Goal: Task Accomplishment & Management: Manage account settings

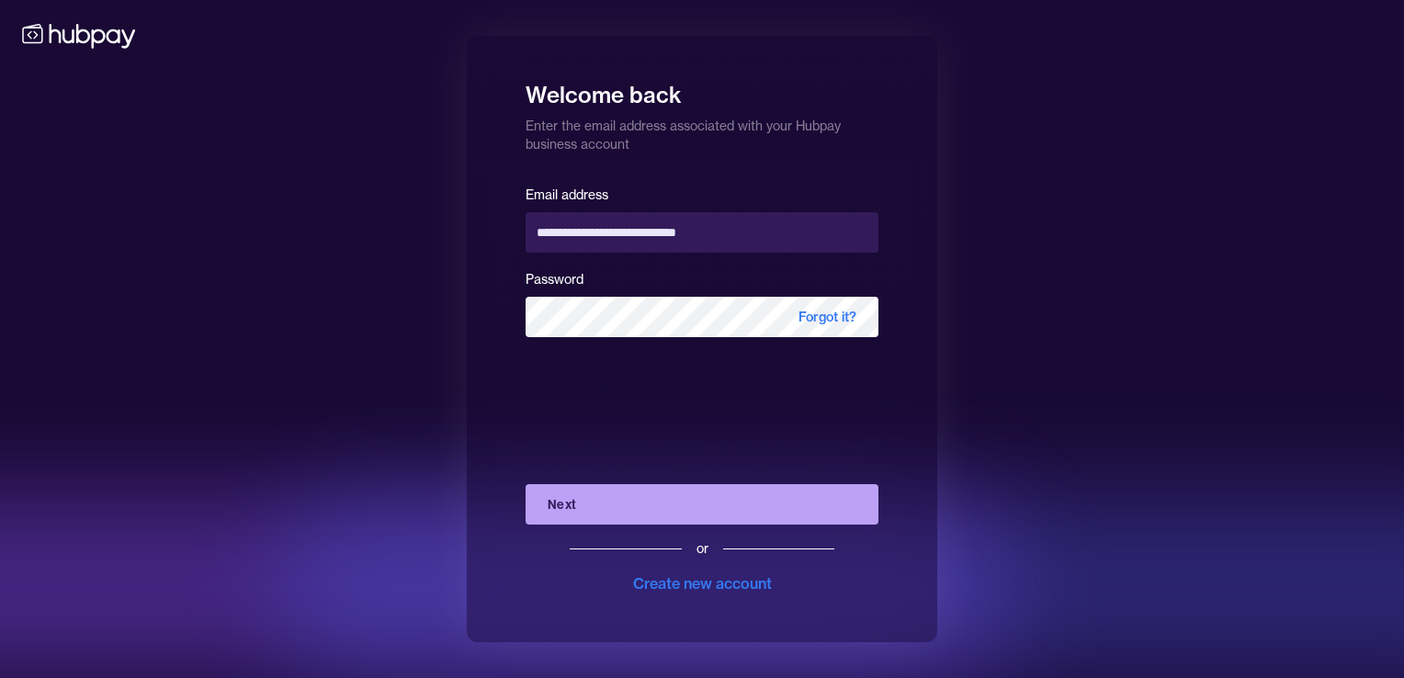
click at [612, 495] on button "Next" at bounding box center [702, 504] width 353 height 40
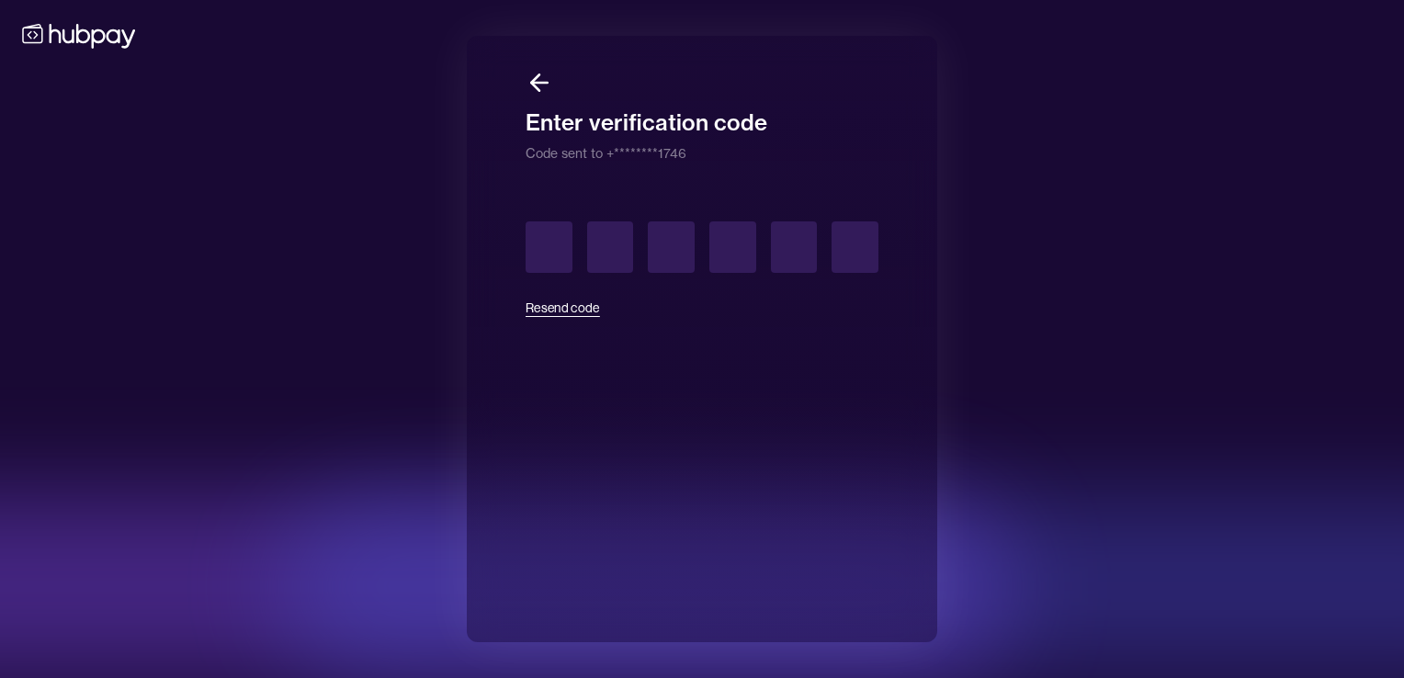
click at [526, 307] on button "Resend code" at bounding box center [563, 308] width 74 height 40
click at [456, 496] on div at bounding box center [368, 586] width 1290 height 184
drag, startPoint x: 185, startPoint y: 268, endPoint x: 311, endPoint y: 130, distance: 187.4
click at [185, 265] on div "Enter verification code Code sent to +********1746 Resend code" at bounding box center [702, 339] width 1404 height 678
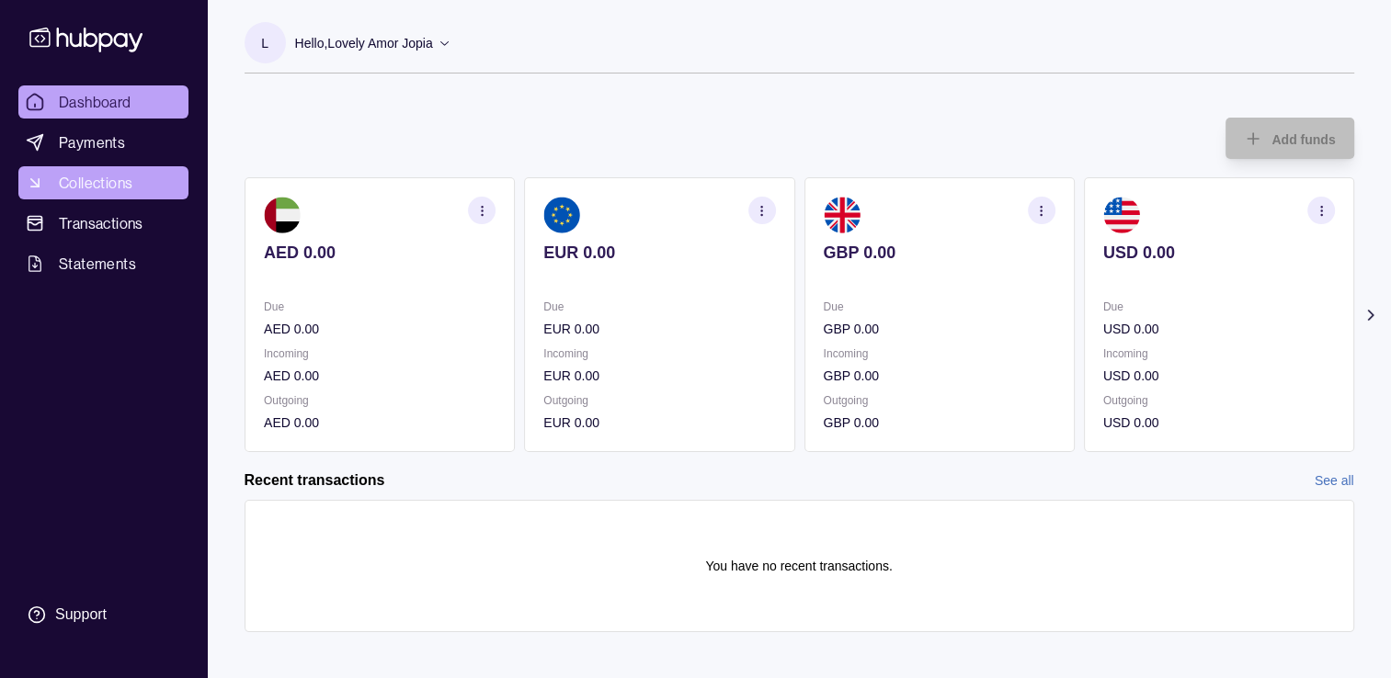
click at [82, 184] on span "Collections" at bounding box center [96, 183] width 74 height 22
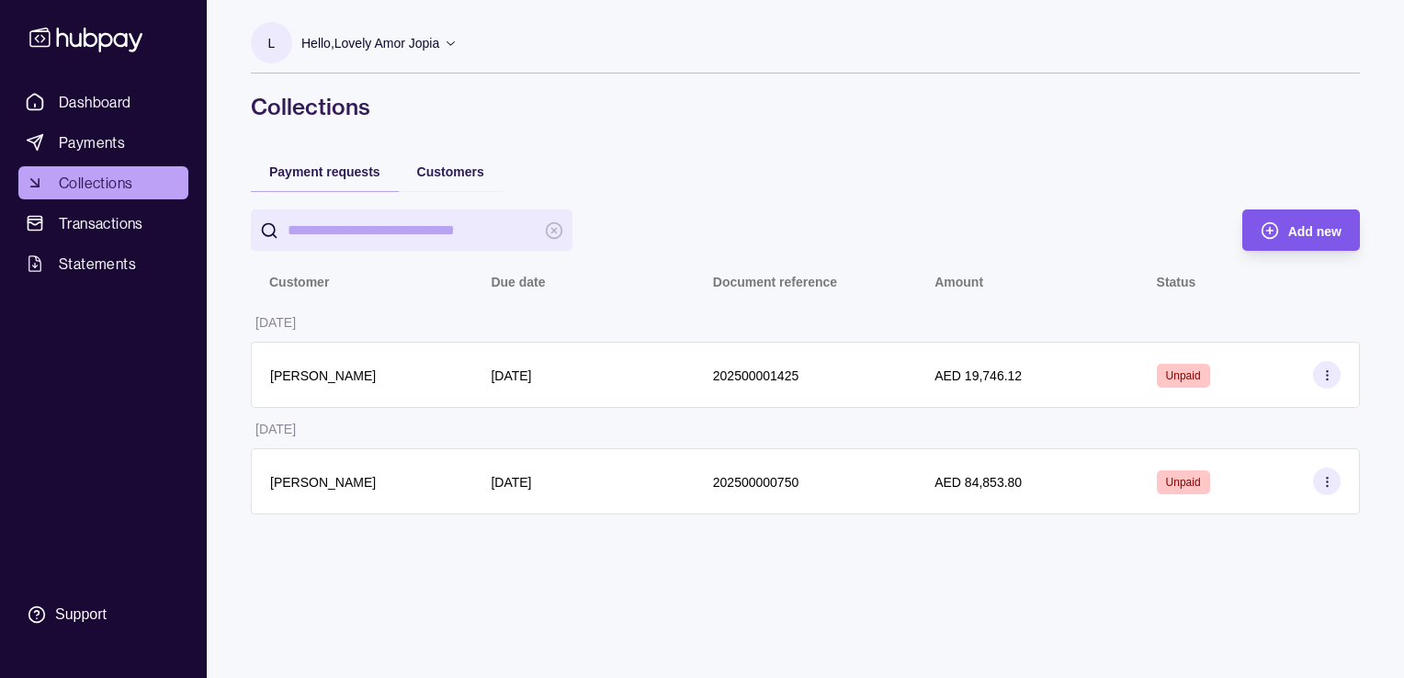
click at [1321, 232] on span "Add new" at bounding box center [1315, 231] width 53 height 15
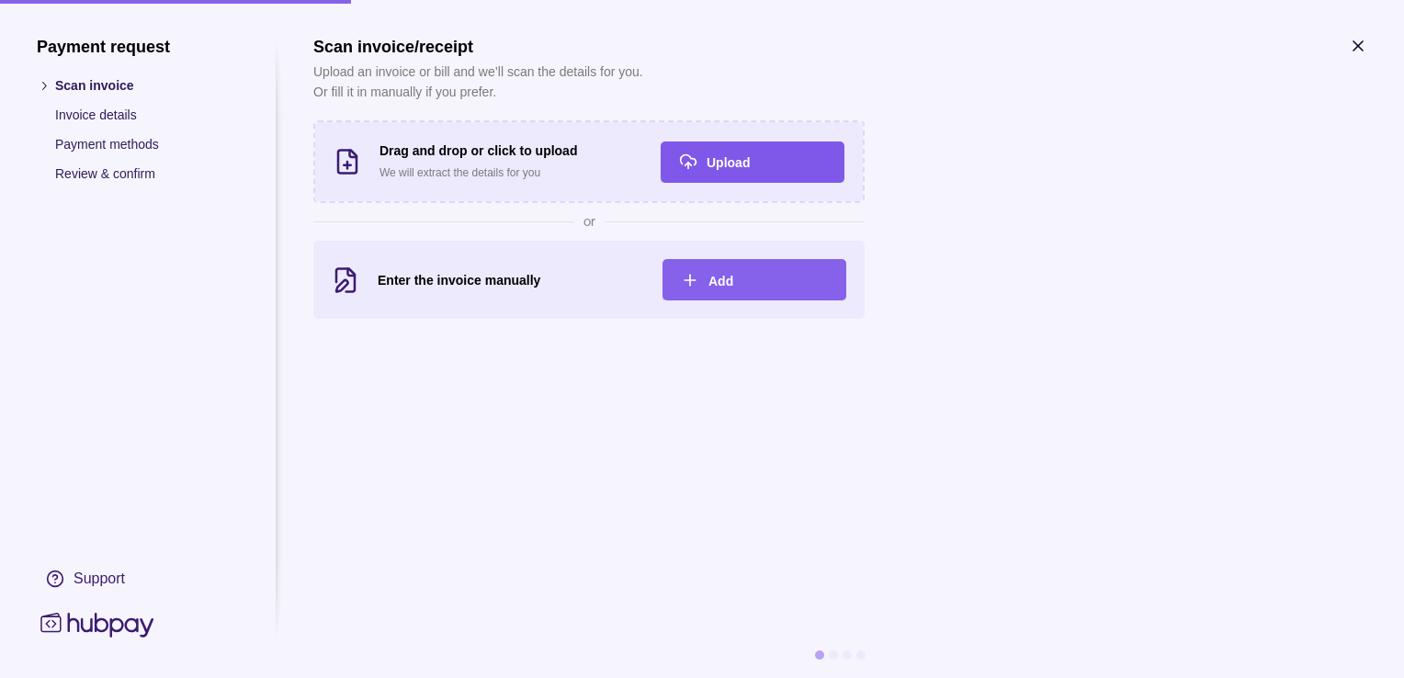
click at [715, 169] on div "Upload" at bounding box center [766, 162] width 119 height 22
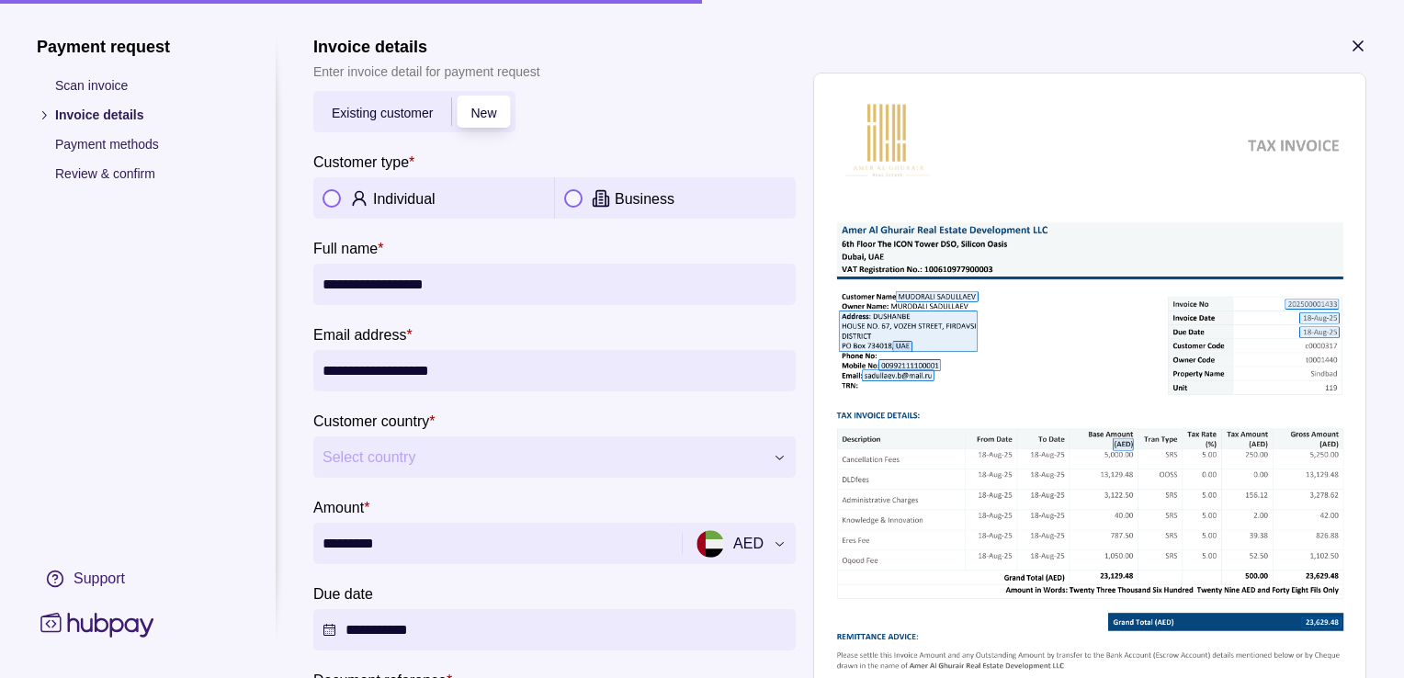
click at [331, 197] on button "button" at bounding box center [332, 198] width 18 height 18
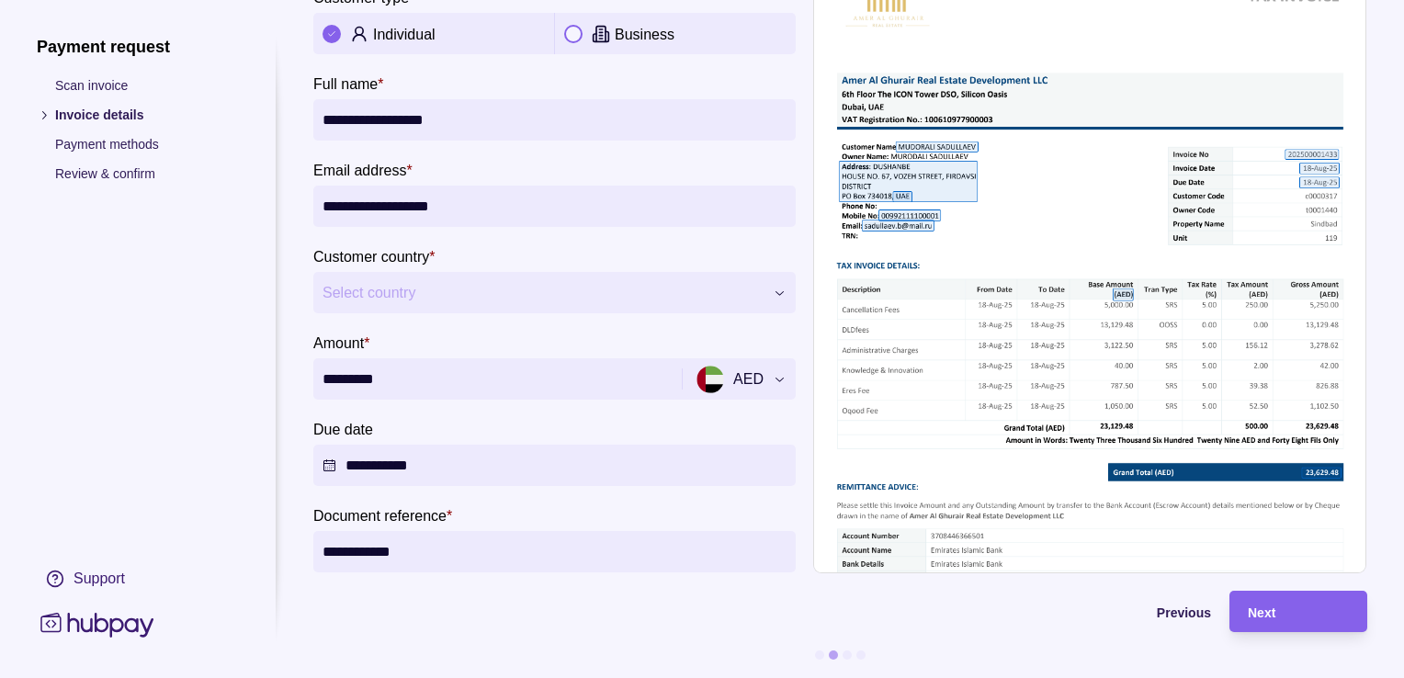
scroll to position [177, 0]
click at [428, 284] on span "Select country" at bounding box center [543, 293] width 441 height 22
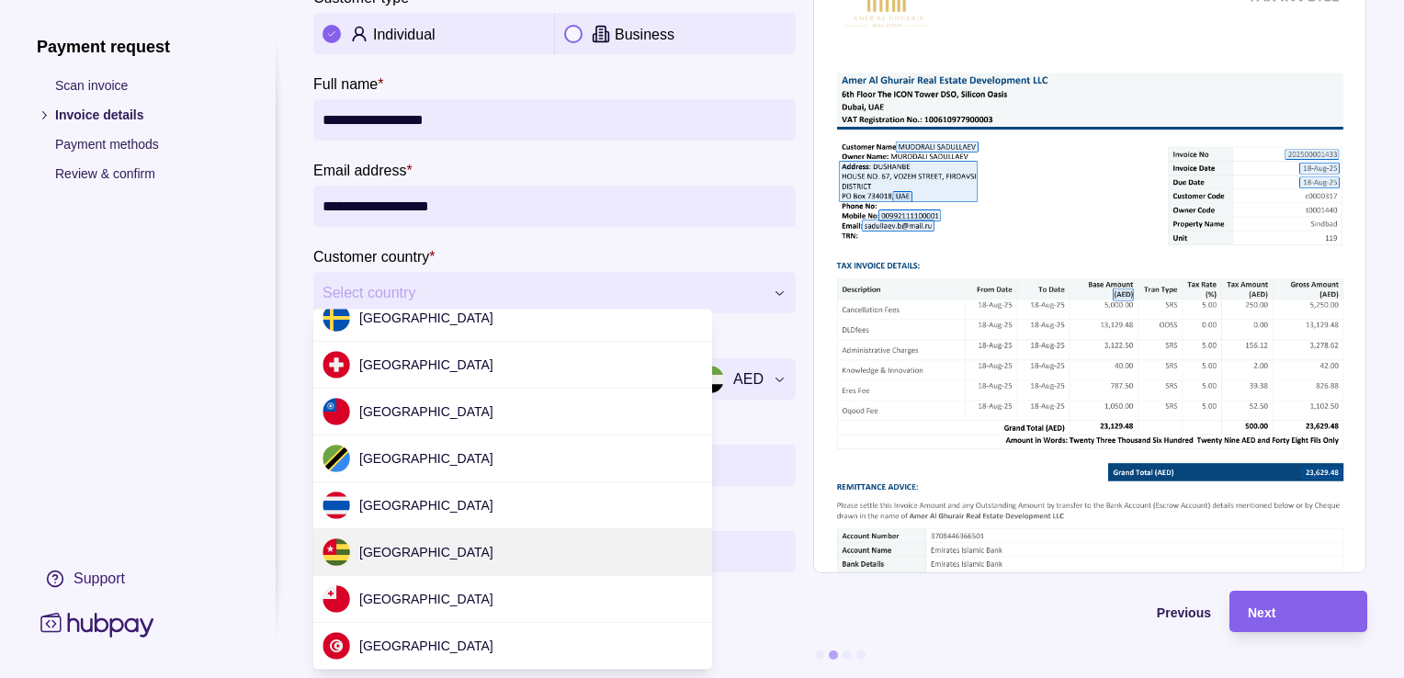
scroll to position [5331, 0]
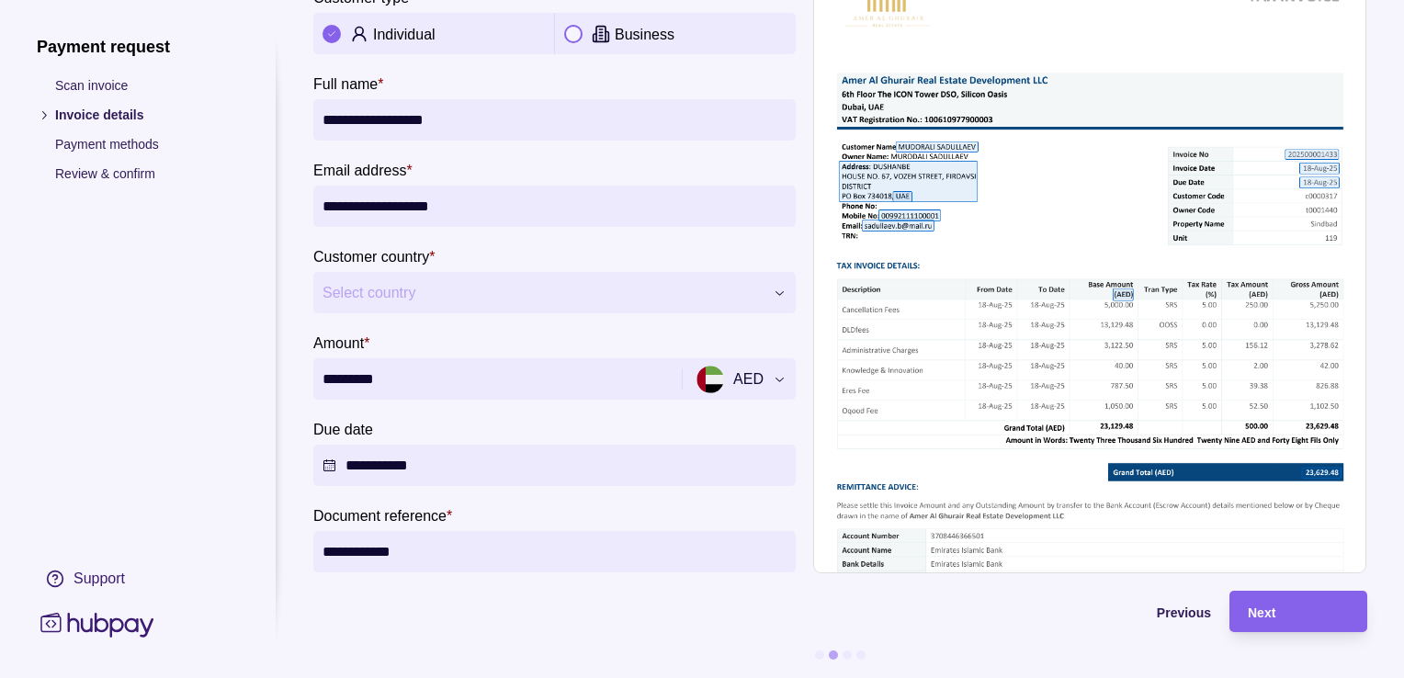
click at [368, 282] on span "Select country" at bounding box center [543, 293] width 441 height 22
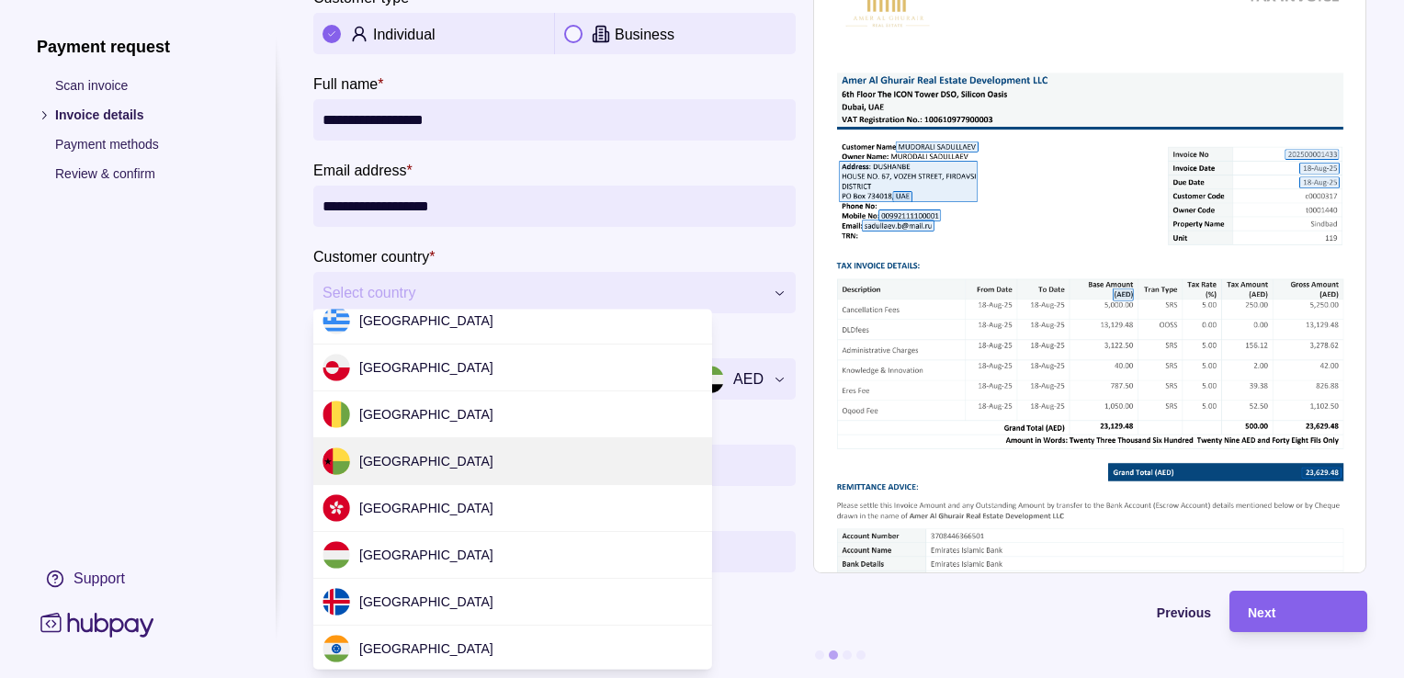
scroll to position [2114, 0]
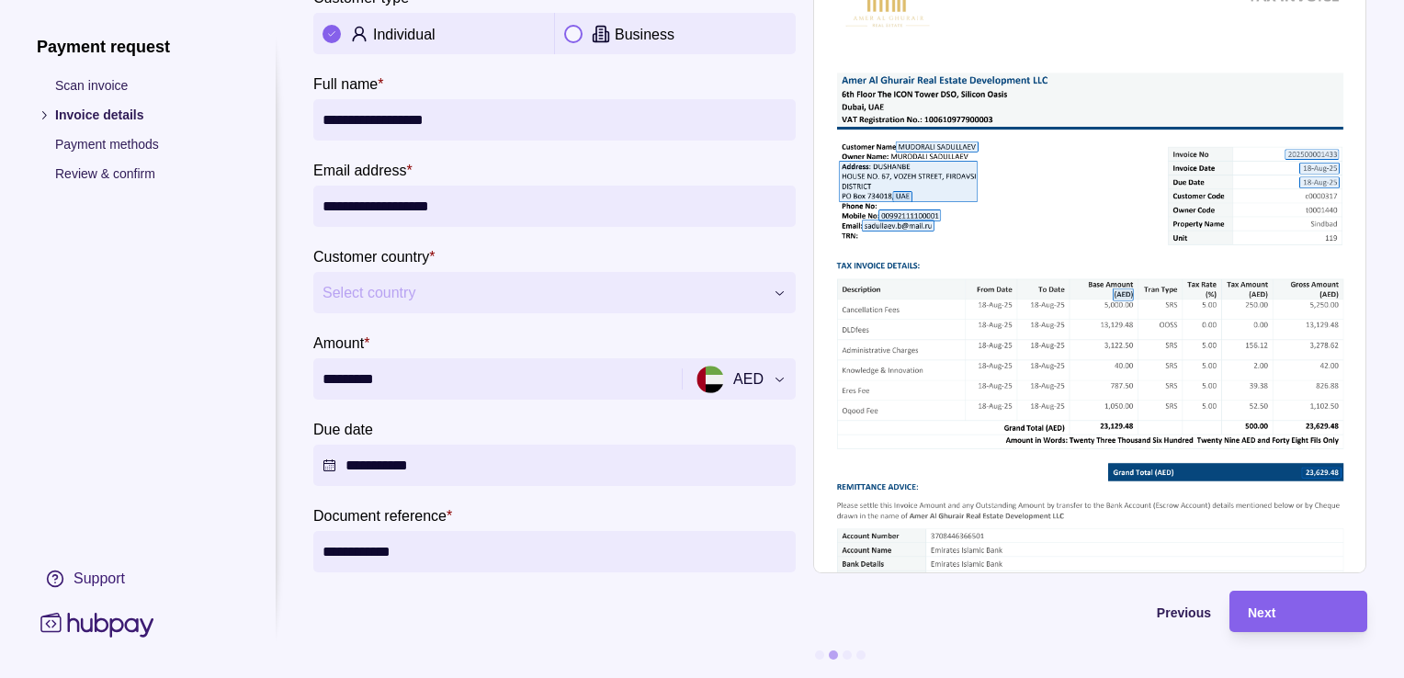
click at [548, 622] on section "Previous Next" at bounding box center [840, 634] width 1054 height 87
click at [549, 282] on span "Select country" at bounding box center [543, 293] width 441 height 22
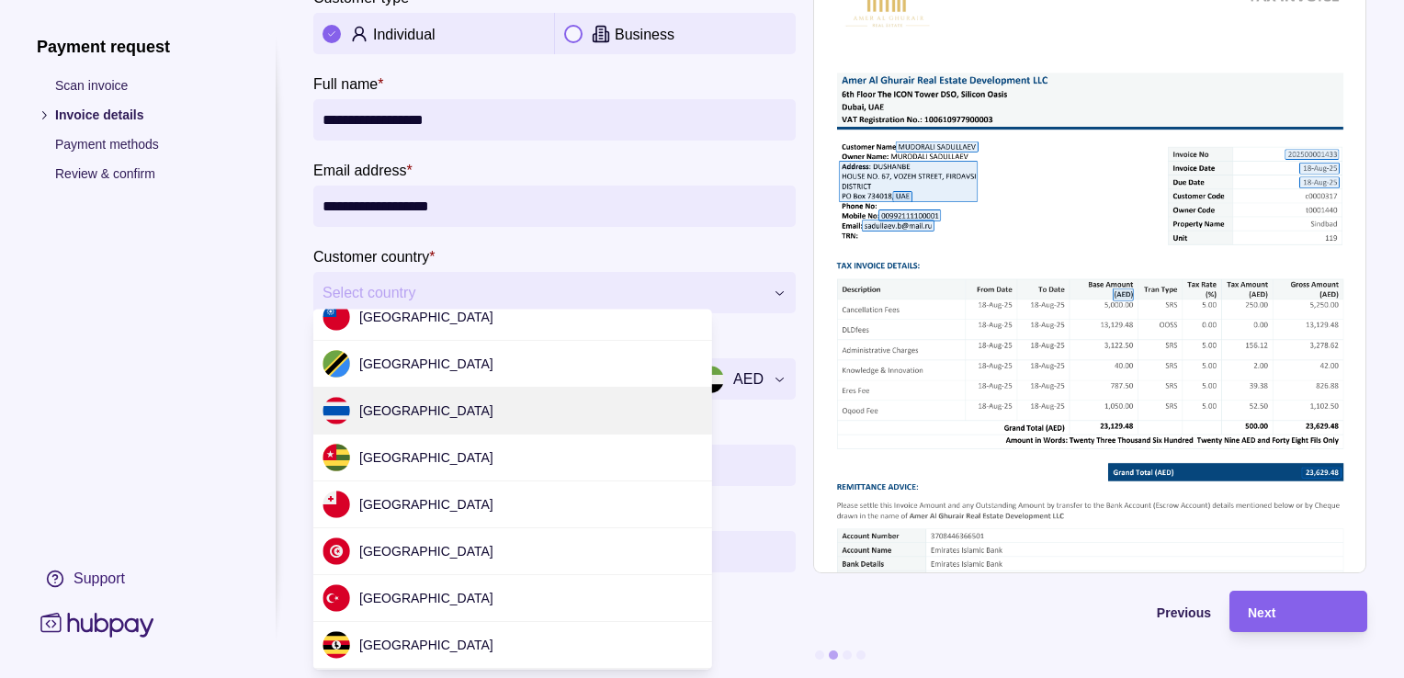
scroll to position [5423, 0]
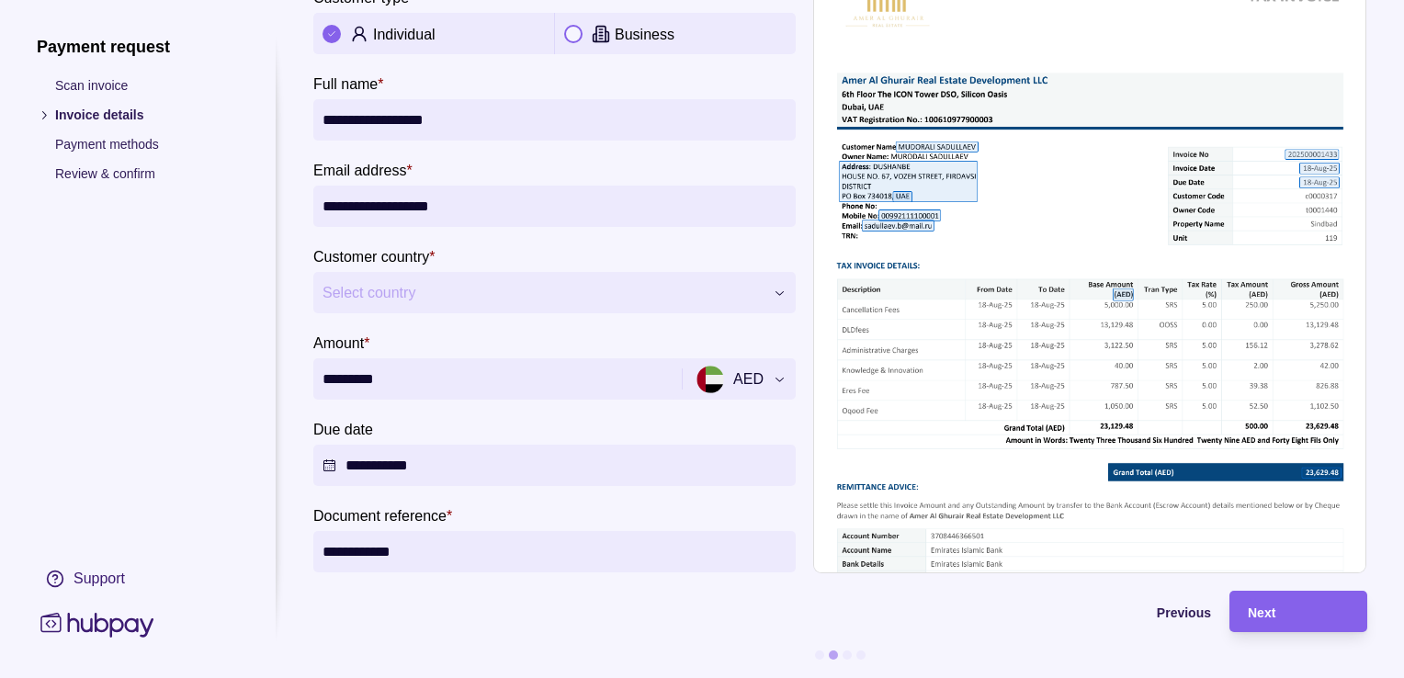
click at [278, 453] on div at bounding box center [285, 339] width 18 height 605
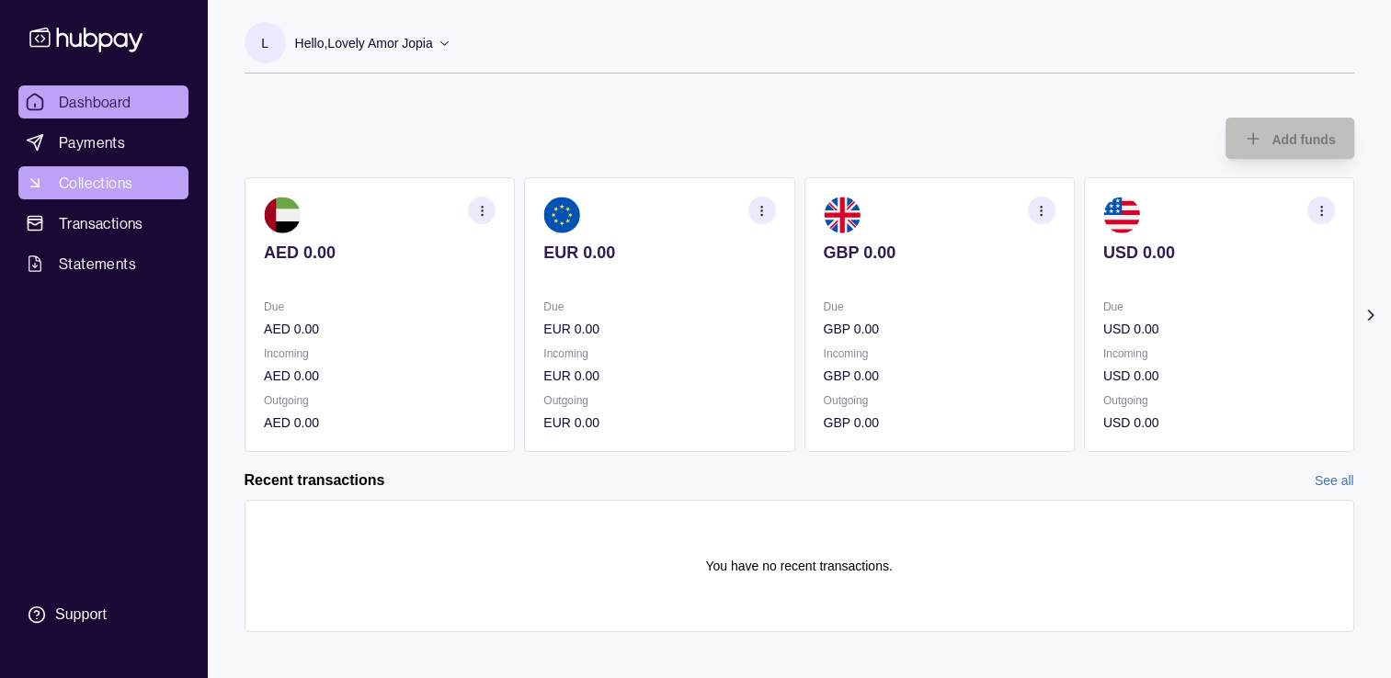
click at [85, 180] on span "Collections" at bounding box center [96, 183] width 74 height 22
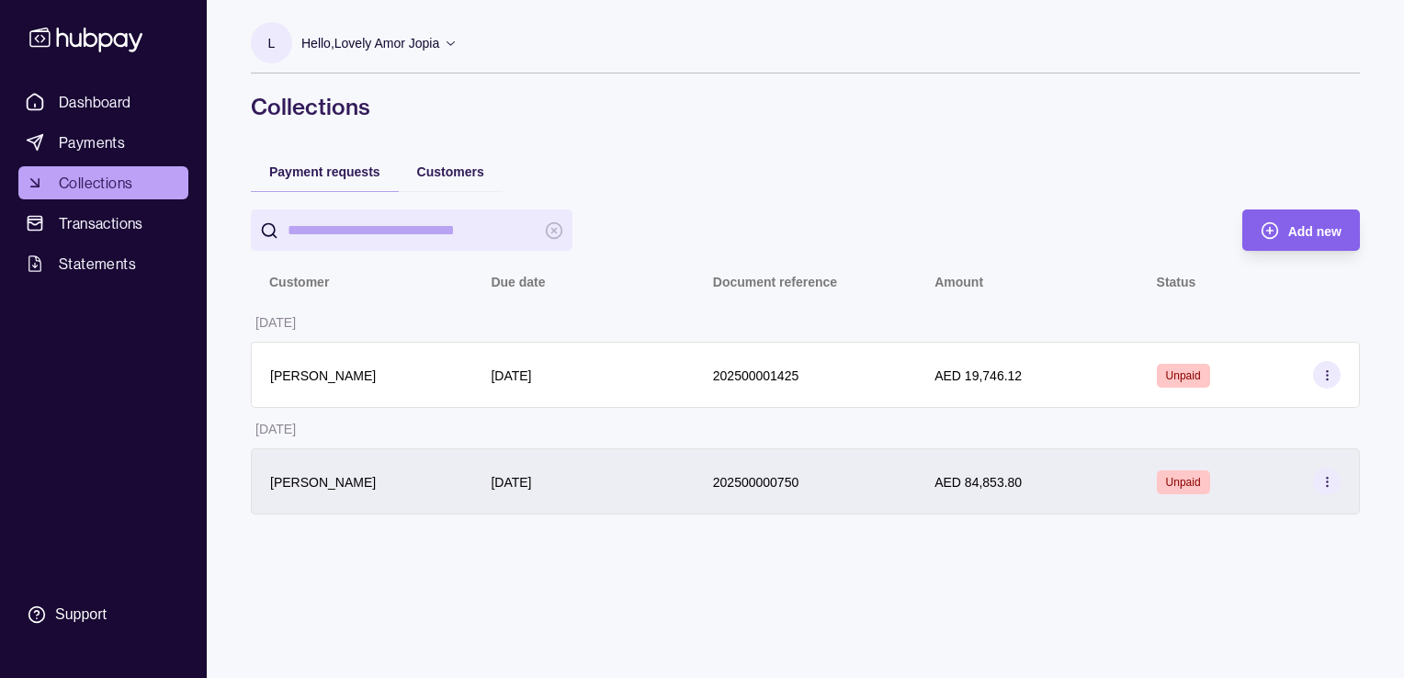
click at [1327, 482] on circle at bounding box center [1326, 481] width 1 height 1
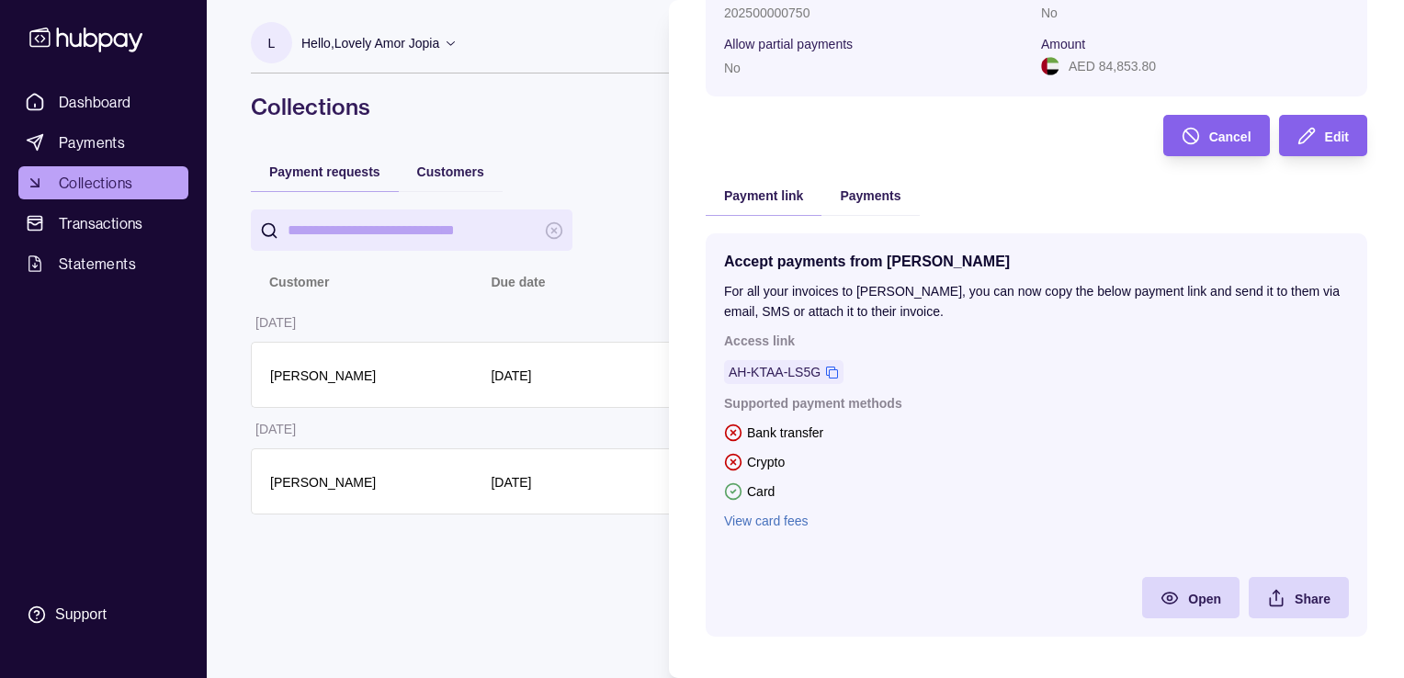
scroll to position [253, 0]
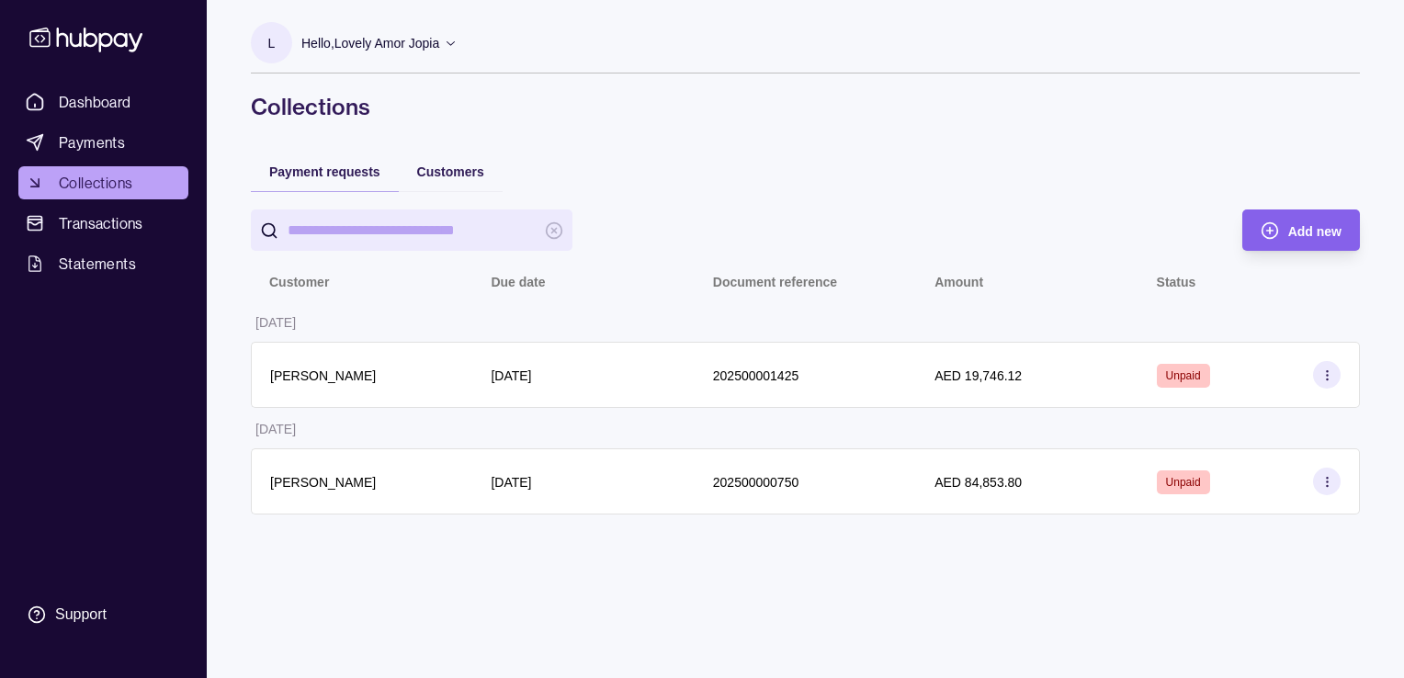
click at [589, 590] on html "Dashboard Payments Collections Transactions Statements Support L Hello, Lovely …" at bounding box center [702, 339] width 1404 height 678
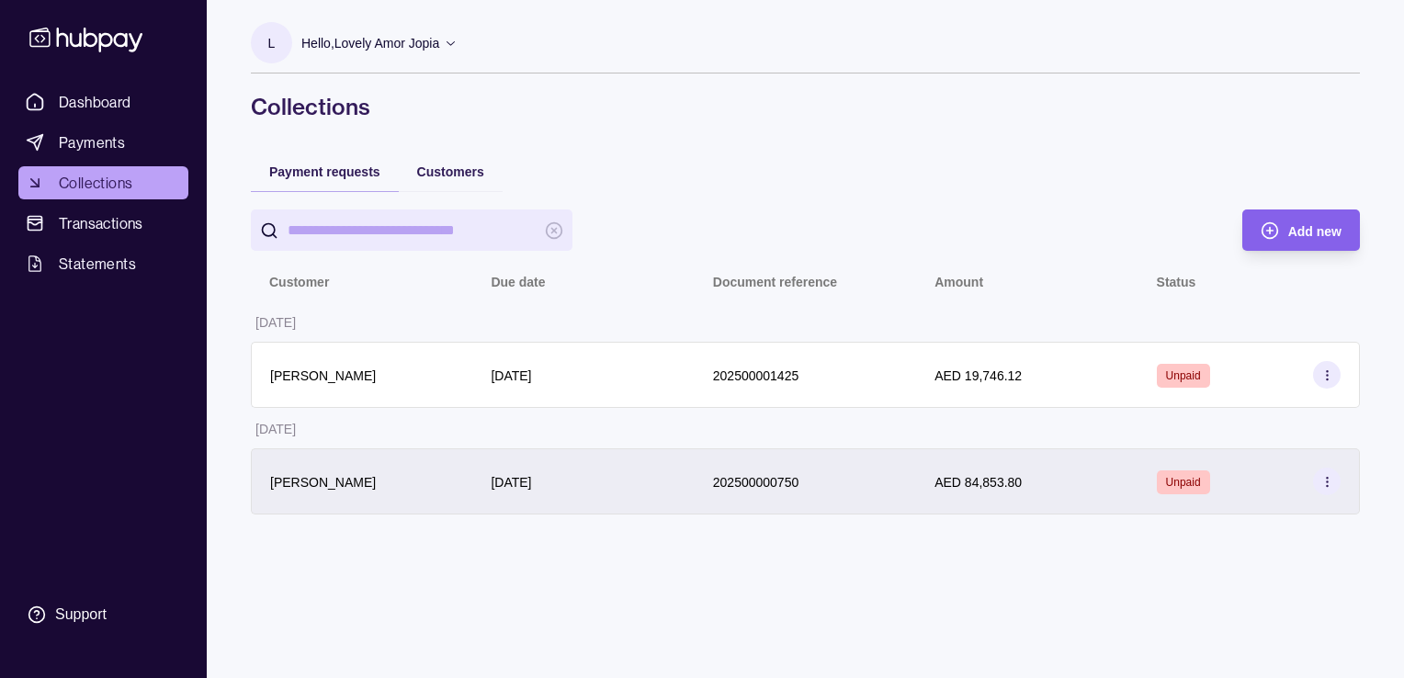
click at [376, 482] on p "[PERSON_NAME]" at bounding box center [323, 482] width 106 height 15
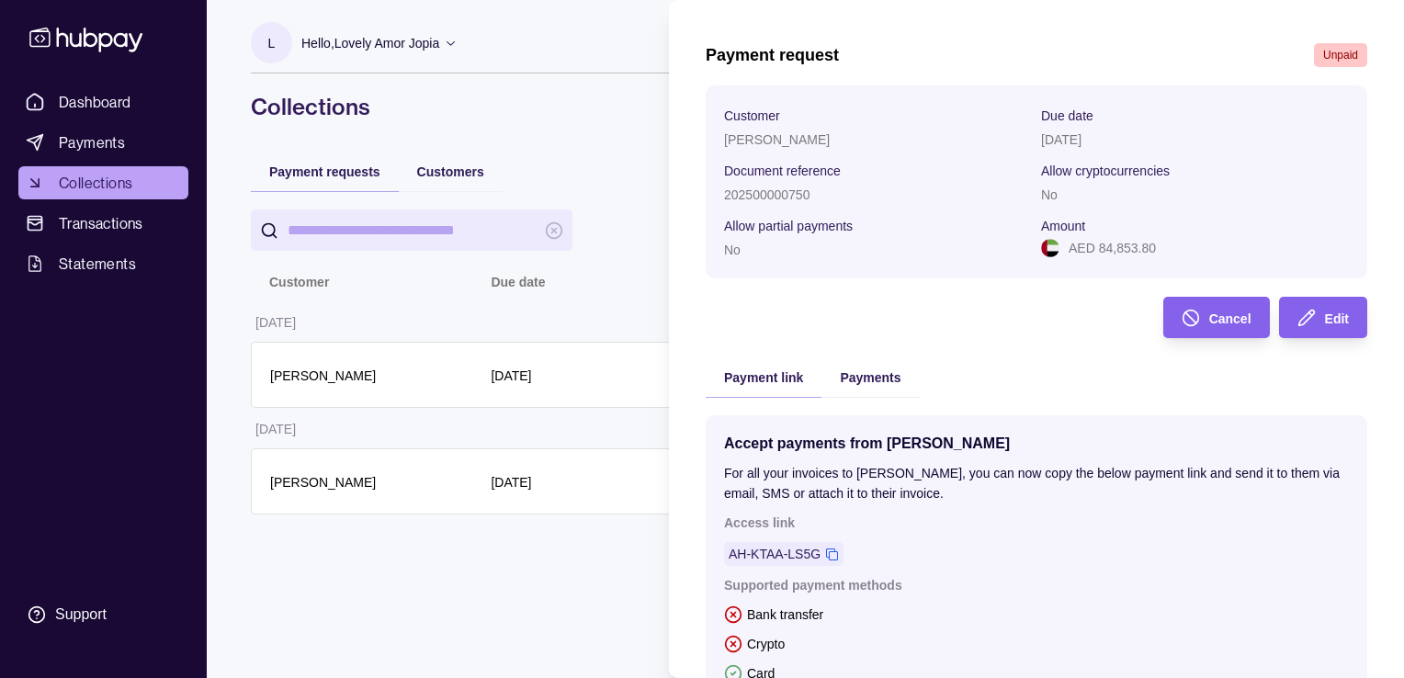
scroll to position [0, 0]
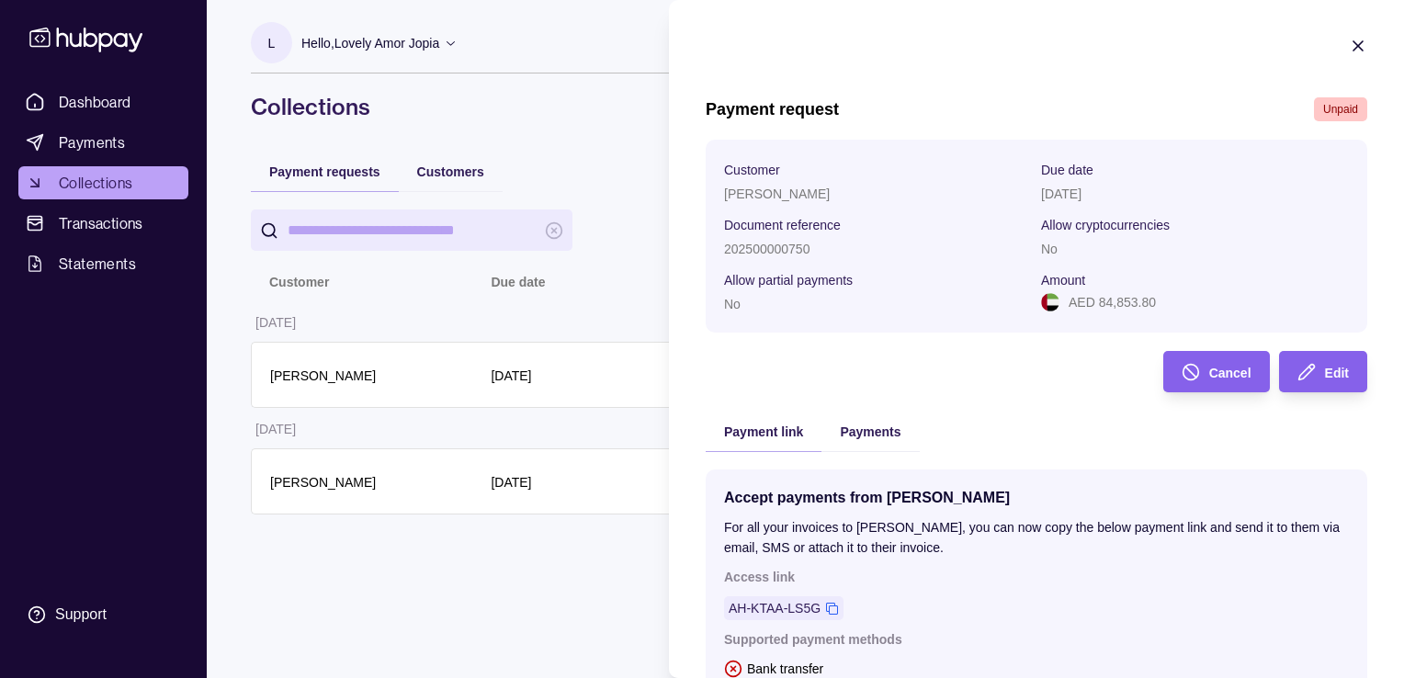
drag, startPoint x: 868, startPoint y: 197, endPoint x: 721, endPoint y: 199, distance: 147.1
click at [721, 199] on section "Customer [PERSON_NAME] Due date [DATE] Document reference 202500000750 Allow cr…" at bounding box center [1037, 236] width 662 height 193
copy p "[PERSON_NAME]"
click at [1219, 376] on span "Cancel" at bounding box center [1231, 373] width 42 height 15
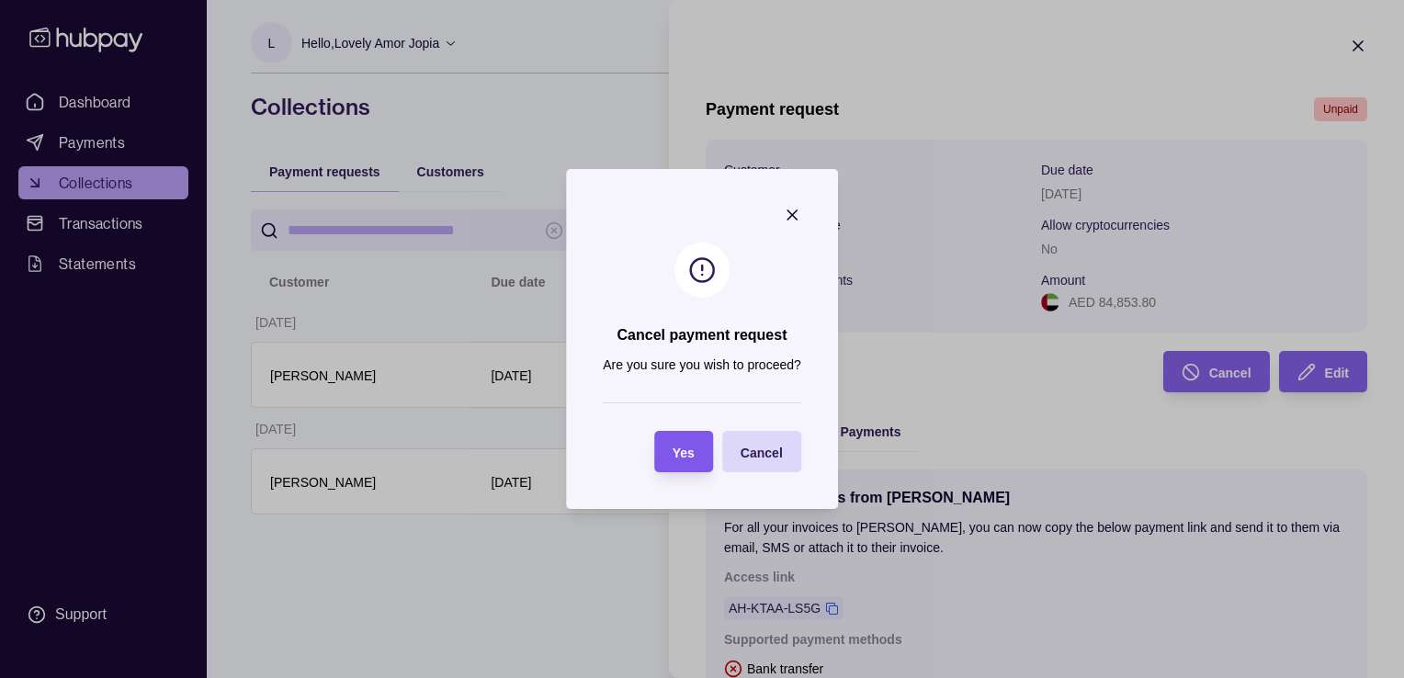
click at [692, 452] on span "Yes" at bounding box center [684, 453] width 22 height 15
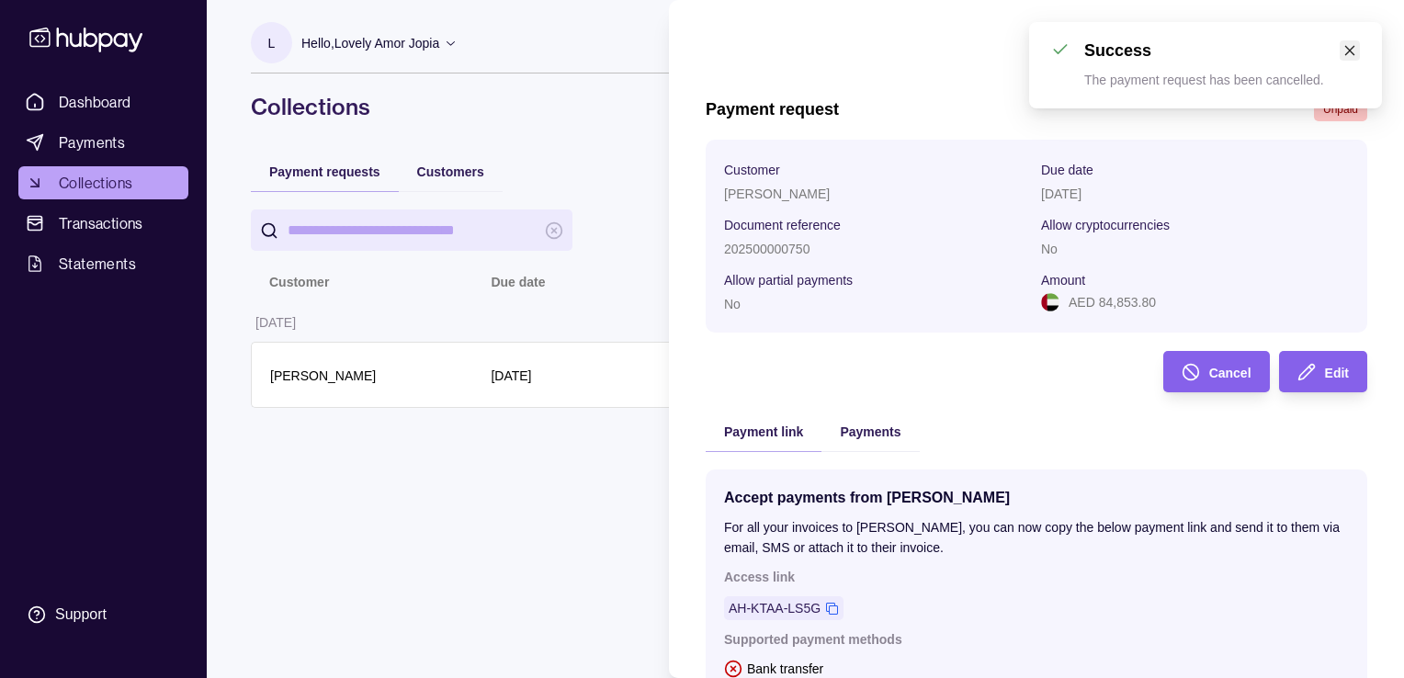
click at [1350, 51] on icon "close" at bounding box center [1350, 50] width 13 height 13
click at [1349, 40] on icon "button" at bounding box center [1358, 46] width 18 height 18
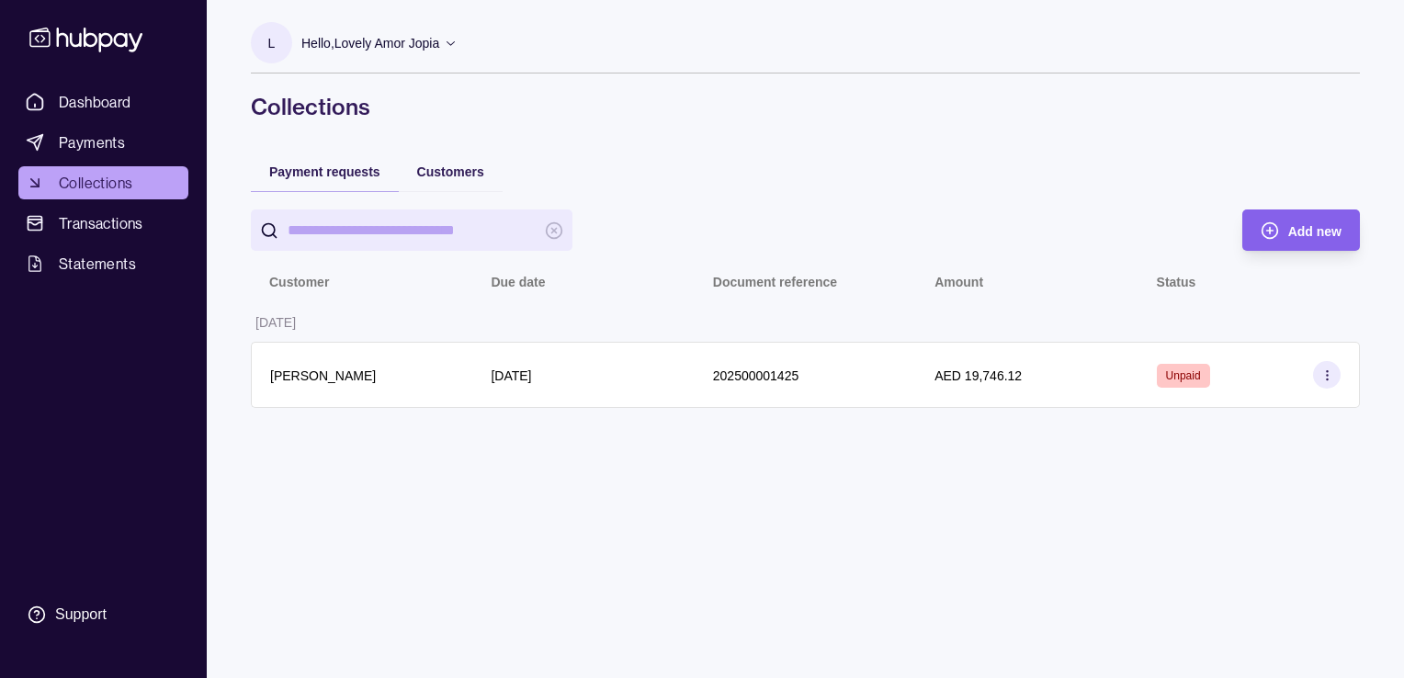
click at [939, 542] on div "L Hello, Lovely Amor Jopia AMER ALGHURAIR REAL ESTATE DEVELOPMENT CO LLC Accoun…" at bounding box center [805, 339] width 1183 height 678
click at [944, 540] on div "L Hello, Lovely Amor Jopia AMER ALGHURAIR REAL ESTATE DEVELOPMENT CO LLC Accoun…" at bounding box center [805, 339] width 1183 height 678
click at [439, 154] on div "Customers" at bounding box center [451, 171] width 104 height 40
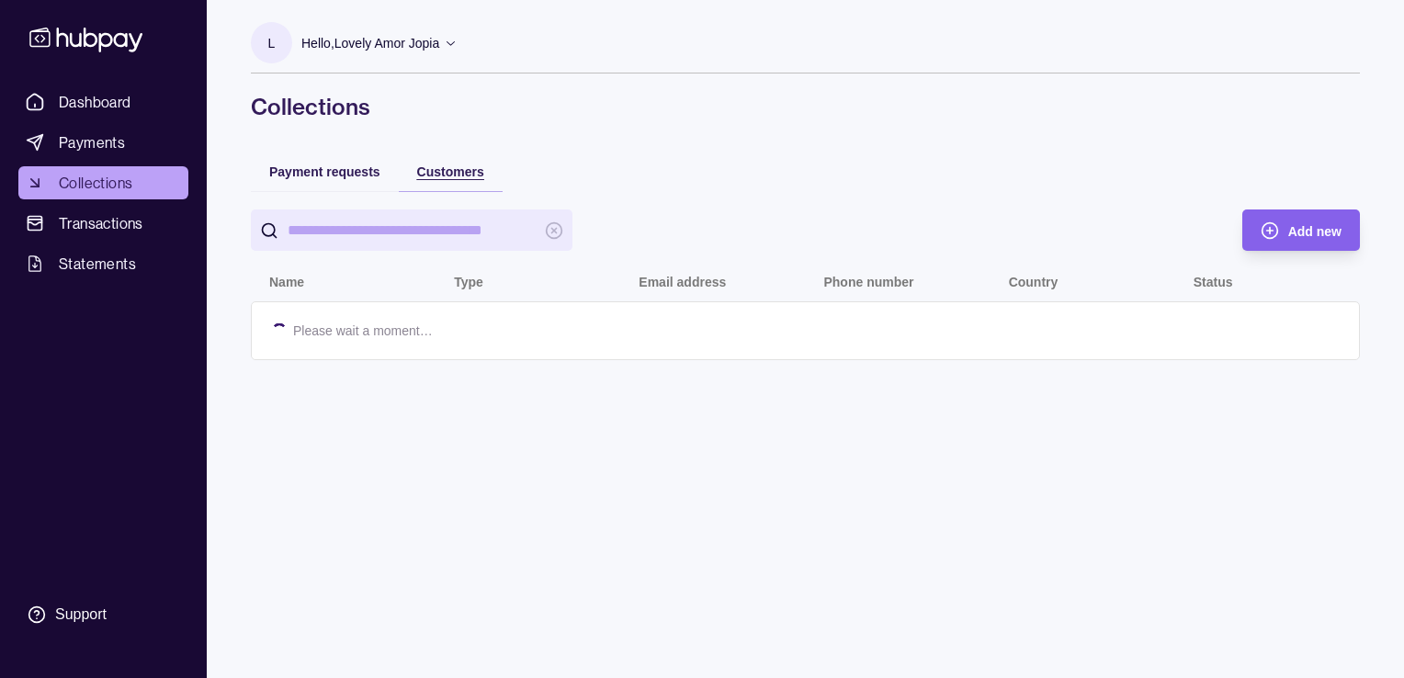
click at [442, 167] on span "Customers" at bounding box center [450, 172] width 67 height 15
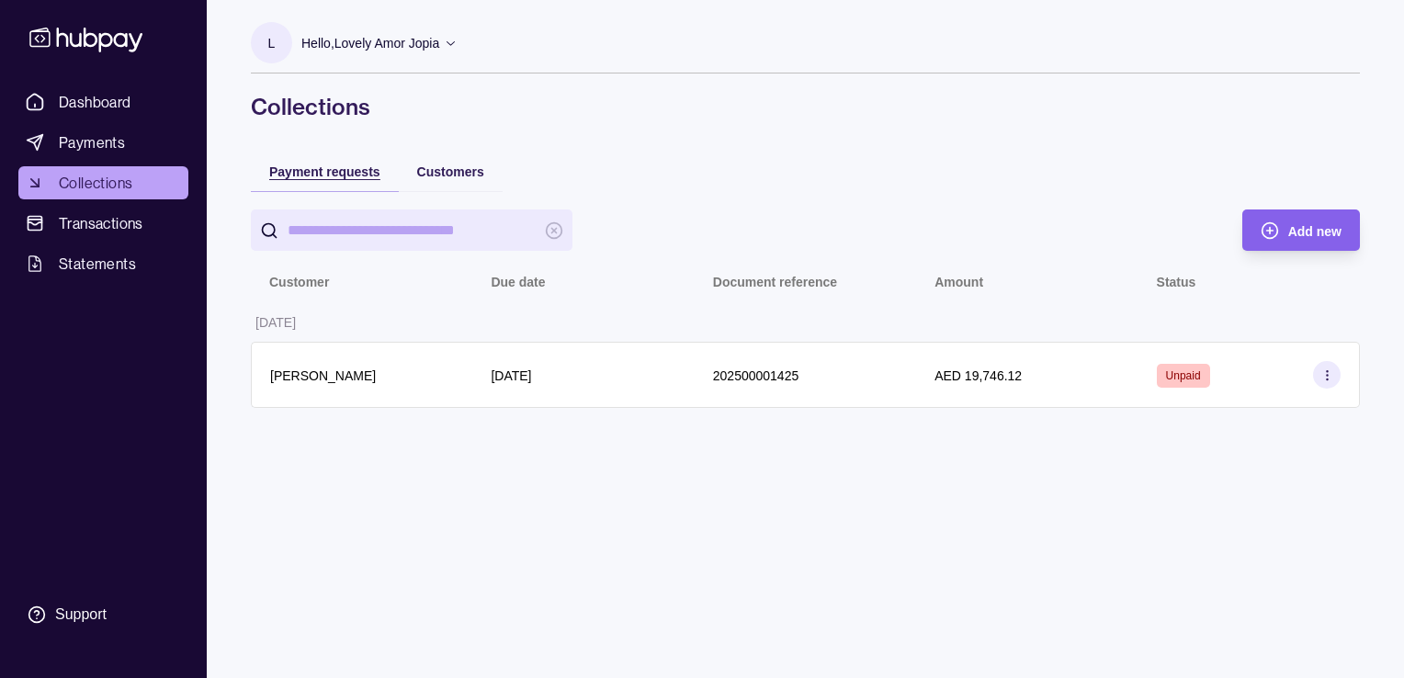
click at [323, 174] on span "Payment requests" at bounding box center [324, 172] width 111 height 15
click at [939, 535] on div "L Hello, Lovely Amor Jopia AMER ALGHURAIR REAL ESTATE DEVELOPMENT CO LLC Accoun…" at bounding box center [805, 339] width 1183 height 678
click at [566, 535] on div "L Hello, Lovely Amor Jopia AMER ALGHURAIR REAL ESTATE DEVELOPMENT CO LLC Accoun…" at bounding box center [805, 339] width 1183 height 678
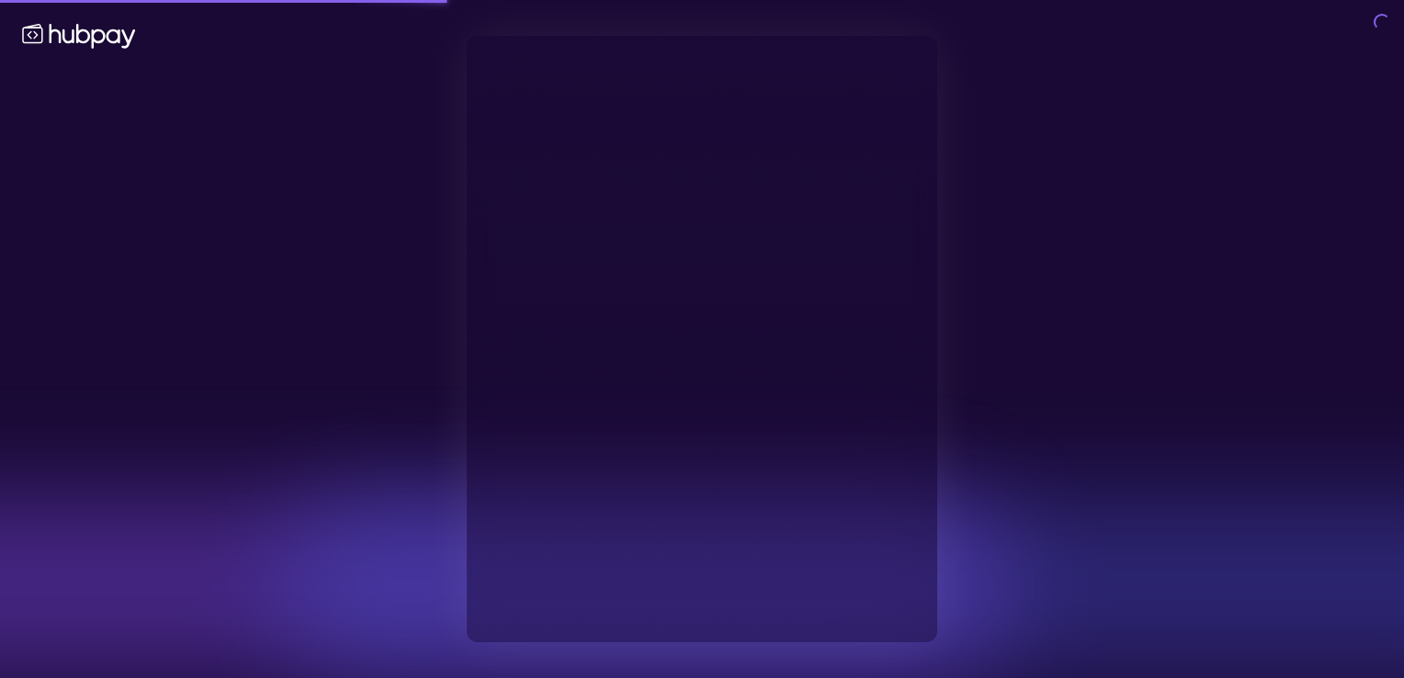
type input "**********"
